Goal: Check status: Check status

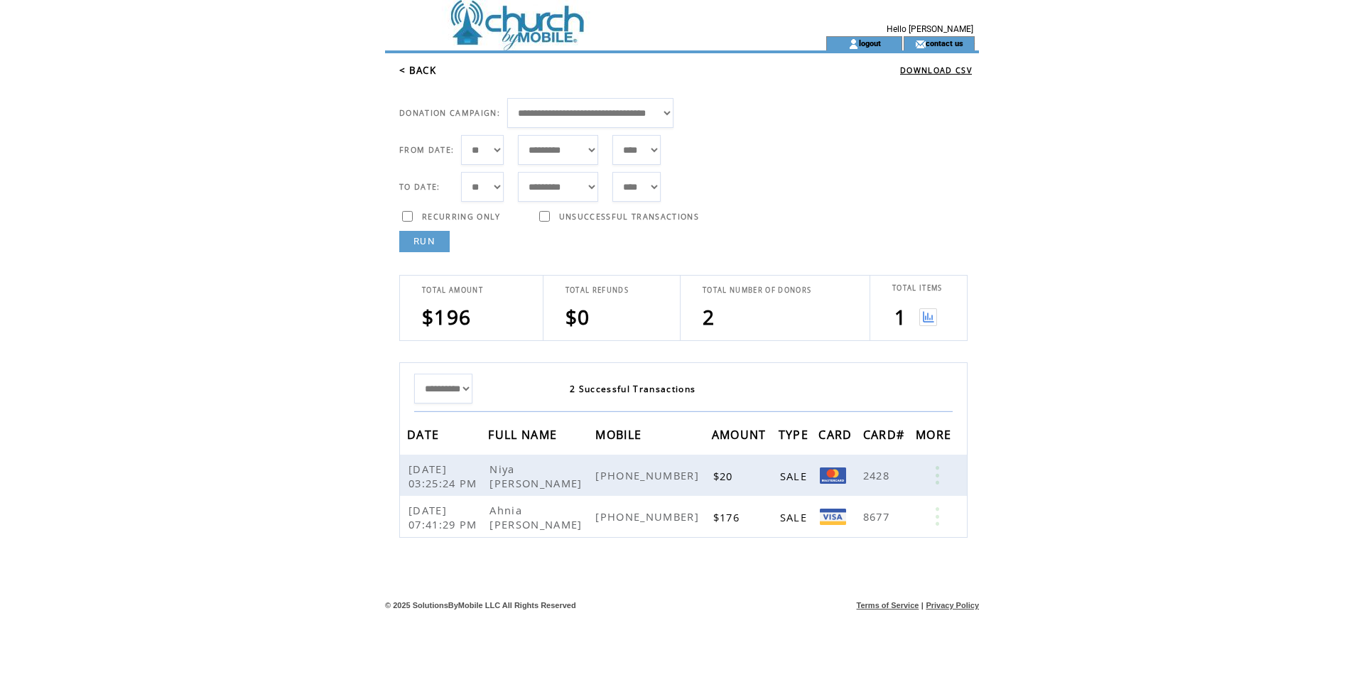
click at [440, 234] on link "RUN" at bounding box center [424, 241] width 50 height 21
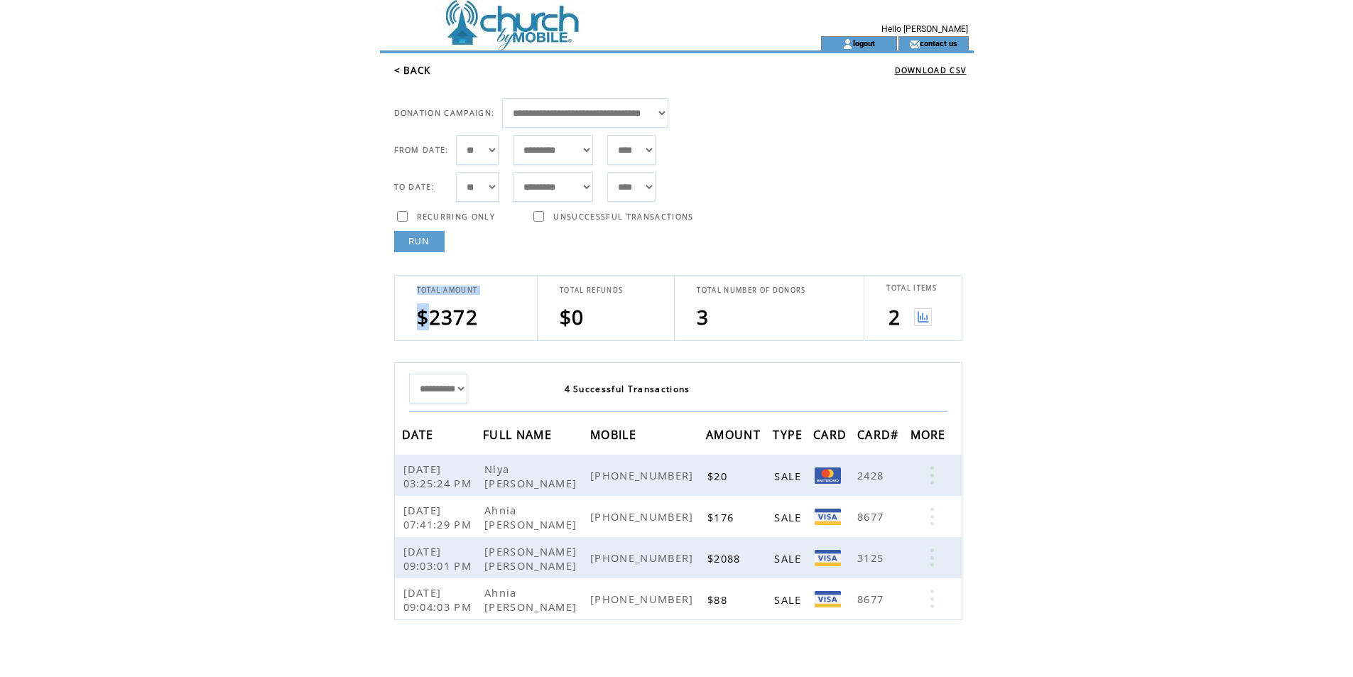
drag, startPoint x: 491, startPoint y: 320, endPoint x: 432, endPoint y: 326, distance: 59.2
click at [432, 326] on td "TOTAL AMOUNT $2372" at bounding box center [466, 308] width 143 height 65
click at [419, 238] on link "RUN" at bounding box center [419, 241] width 50 height 21
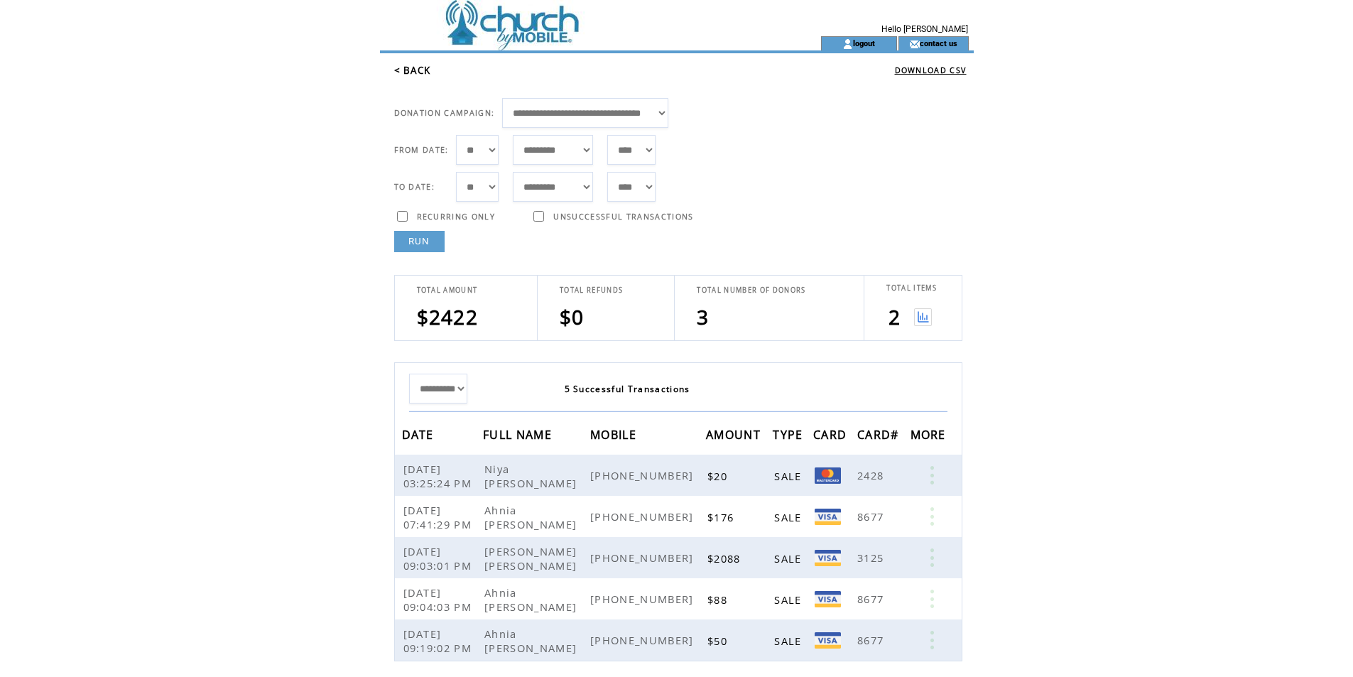
click at [418, 238] on link "RUN" at bounding box center [419, 241] width 50 height 21
click at [415, 235] on link "RUN" at bounding box center [419, 241] width 50 height 21
click at [935, 561] on link at bounding box center [932, 557] width 43 height 18
drag, startPoint x: 1033, startPoint y: 540, endPoint x: 996, endPoint y: 545, distance: 38.0
click at [1023, 542] on html "**********" at bounding box center [676, 338] width 1353 height 677
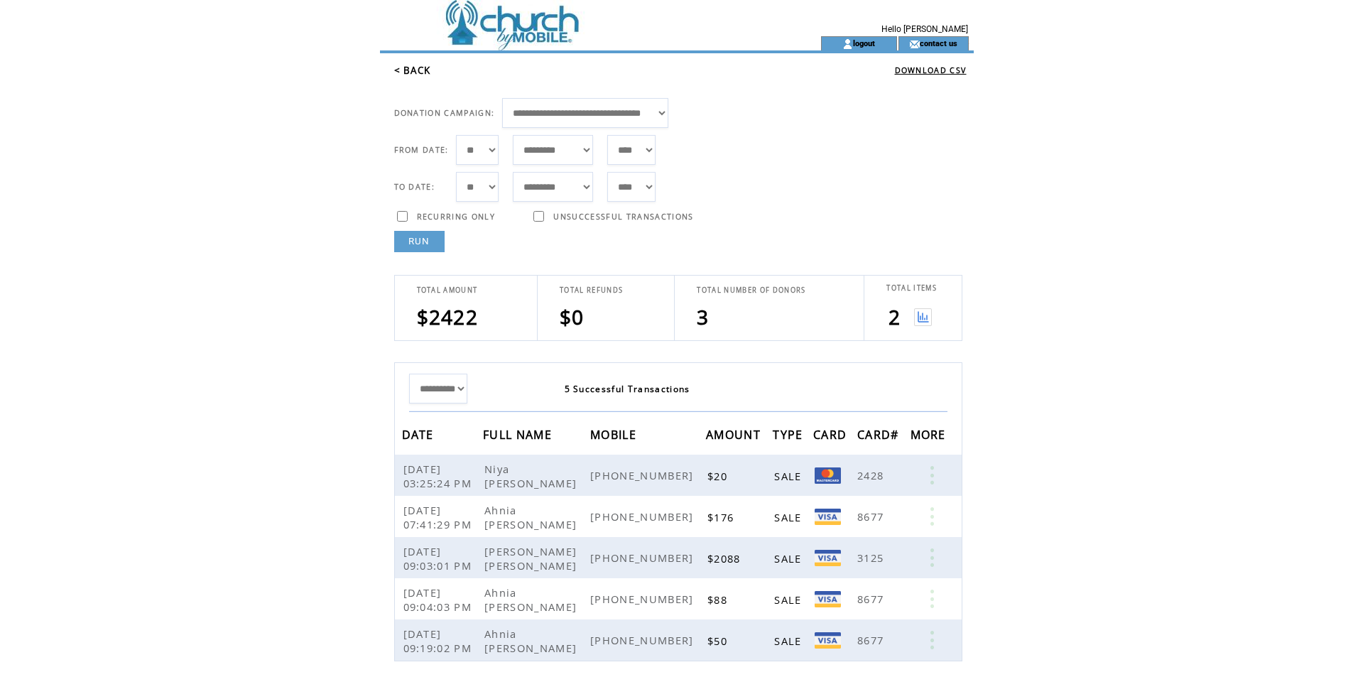
click at [923, 316] on img at bounding box center [923, 317] width 18 height 18
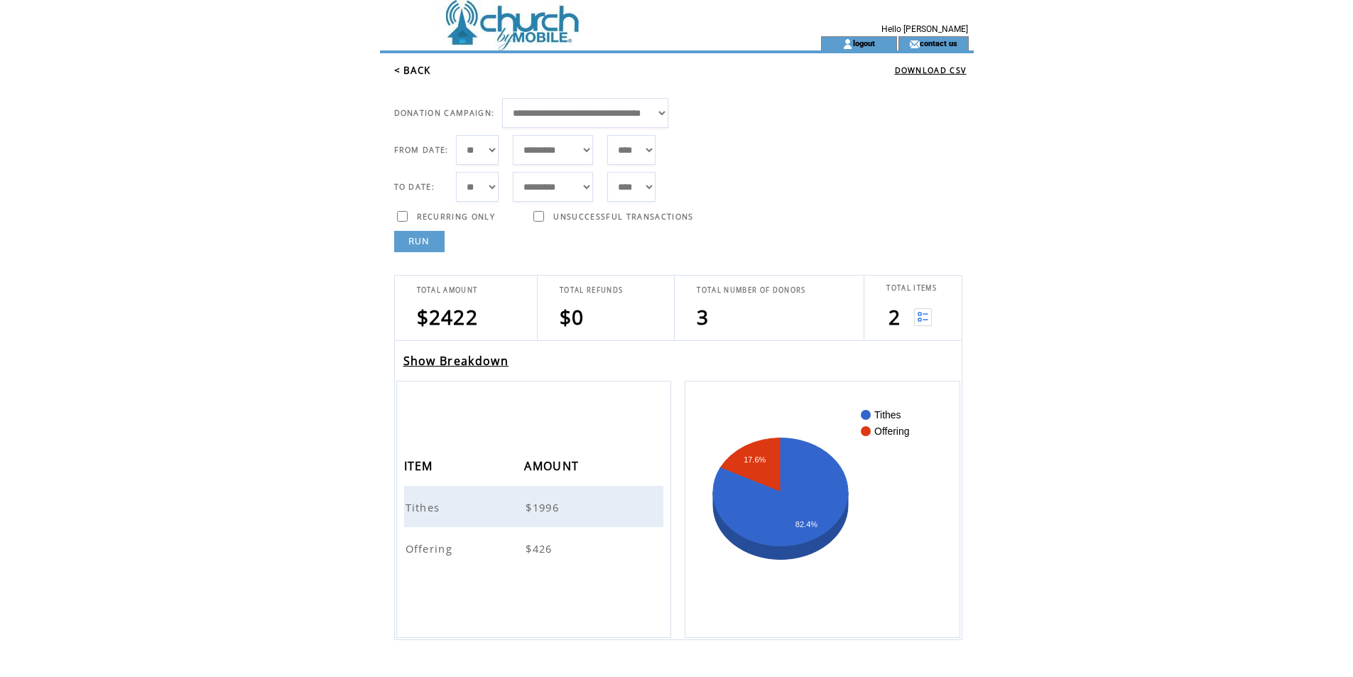
click at [920, 317] on img at bounding box center [923, 317] width 18 height 18
